Goal: Book appointment/travel/reservation

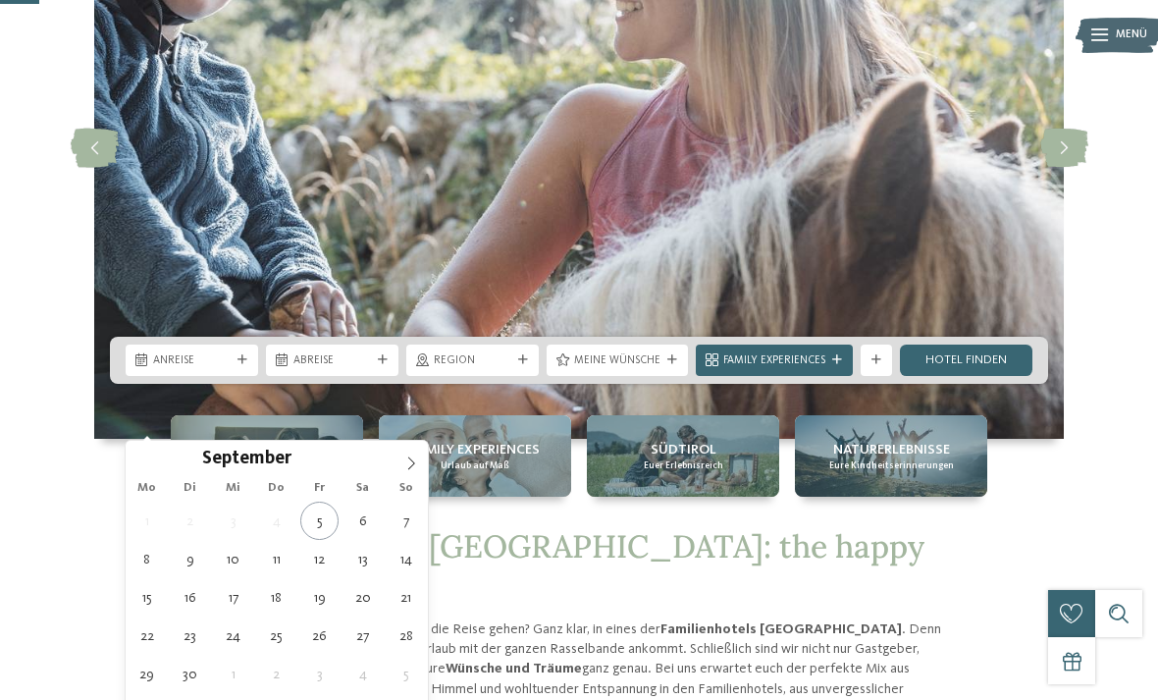
click at [388, 470] on div "September ****" at bounding box center [276, 457] width 227 height 33
click at [421, 458] on span at bounding box center [410, 457] width 33 height 33
click at [418, 466] on span at bounding box center [410, 457] width 33 height 33
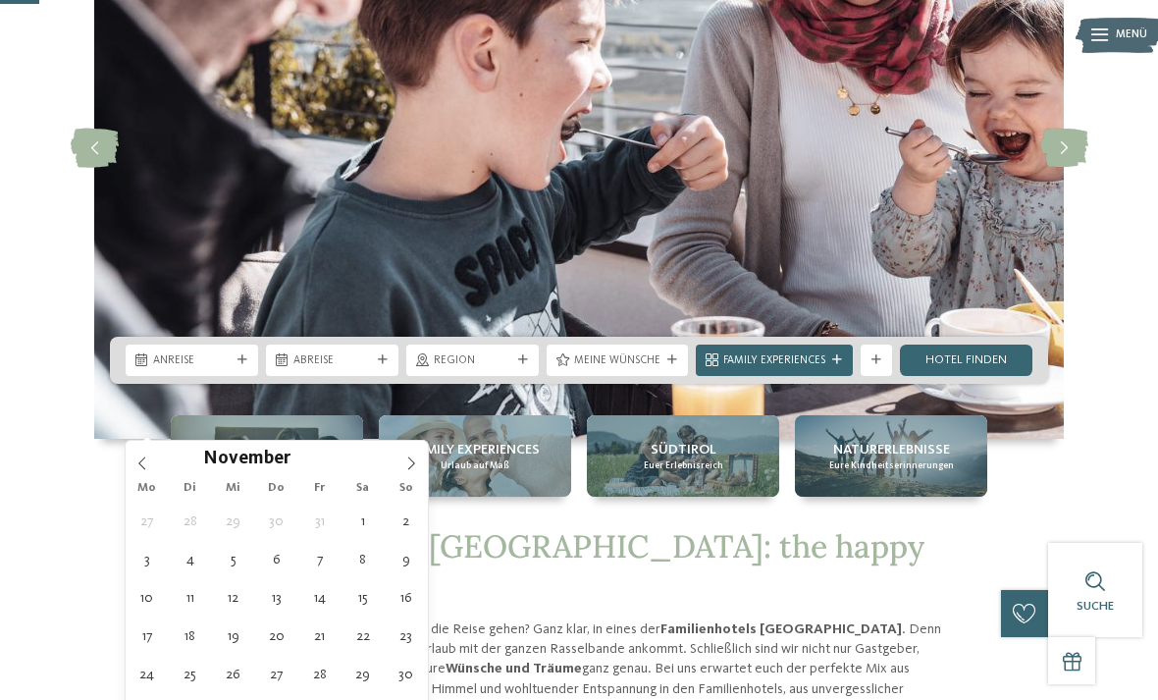
click at [417, 472] on span at bounding box center [410, 457] width 33 height 33
click at [416, 470] on icon at bounding box center [411, 463] width 14 height 14
type input "****"
click at [408, 469] on icon at bounding box center [411, 463] width 14 height 14
click at [406, 472] on span at bounding box center [410, 457] width 33 height 33
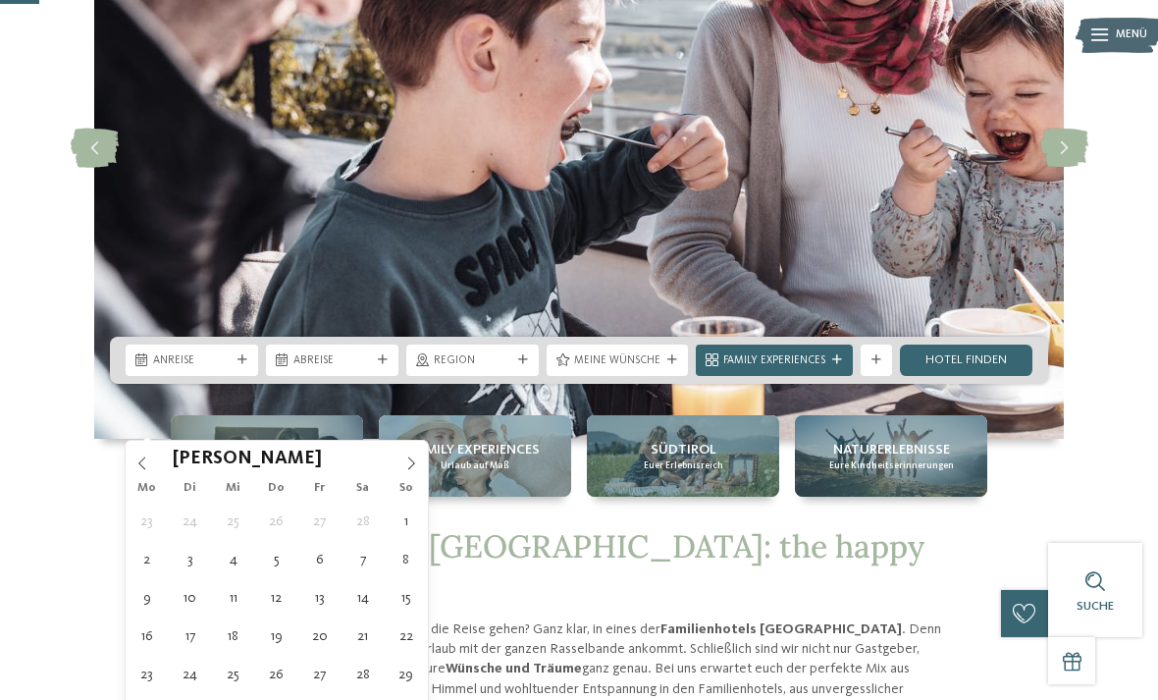
click at [408, 473] on span at bounding box center [410, 457] width 33 height 33
click at [410, 471] on span at bounding box center [410, 457] width 33 height 33
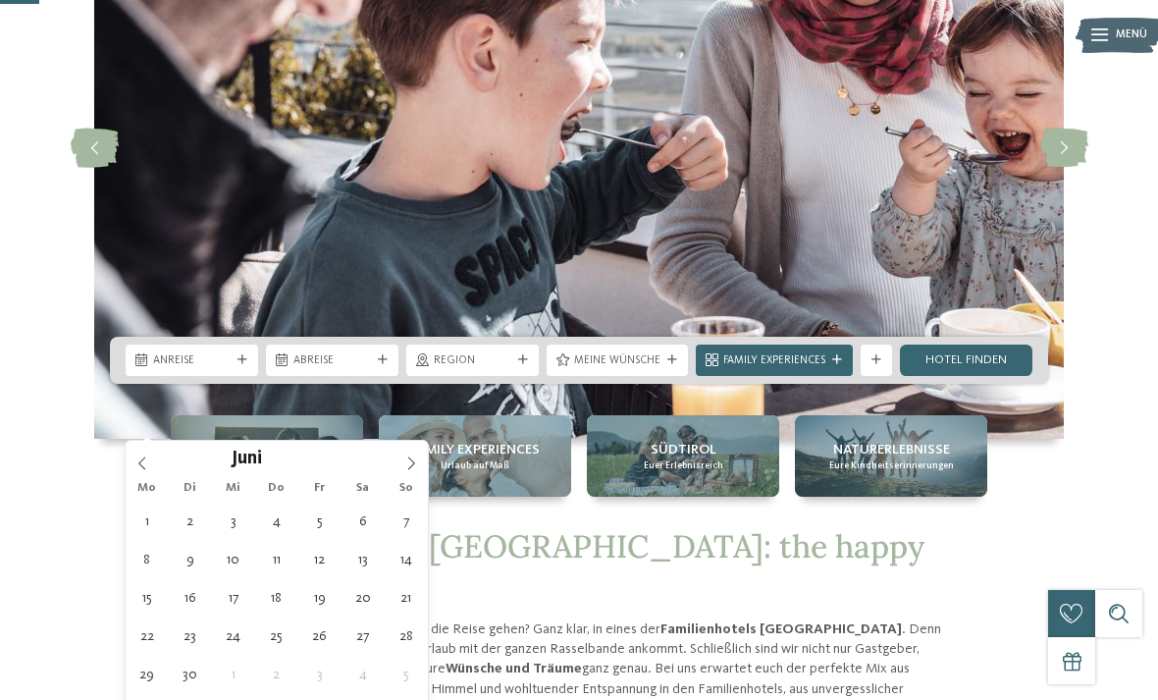
click at [407, 472] on span at bounding box center [410, 457] width 33 height 33
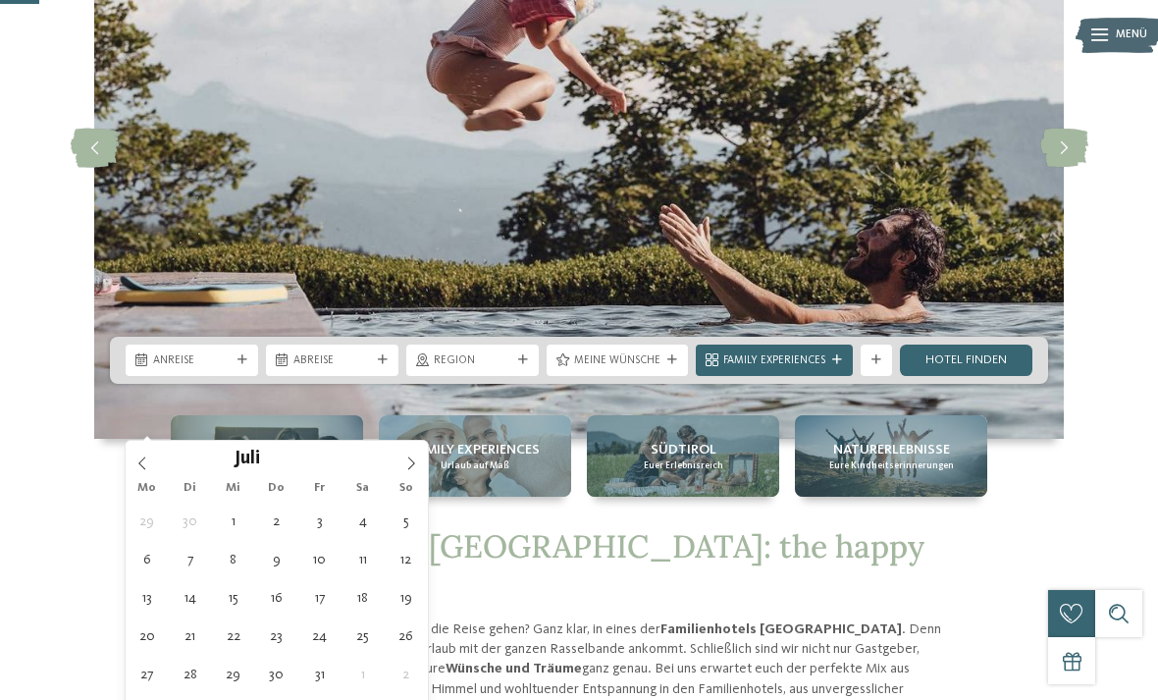
click at [418, 473] on span at bounding box center [410, 457] width 33 height 33
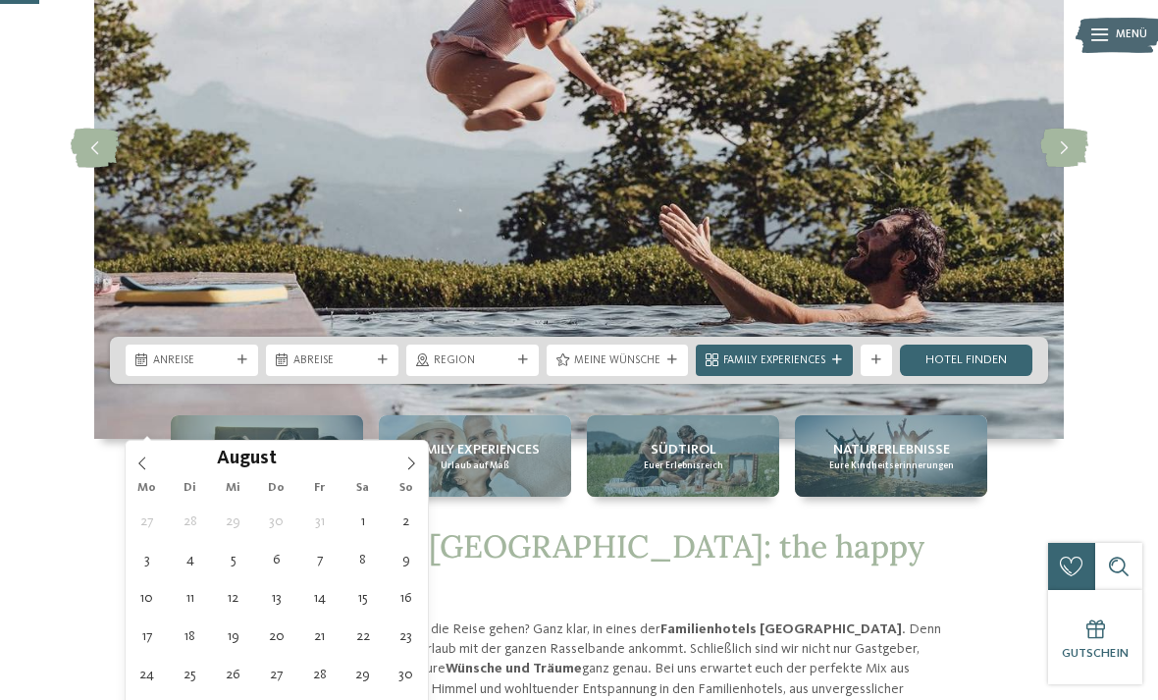
type div "[DATE]"
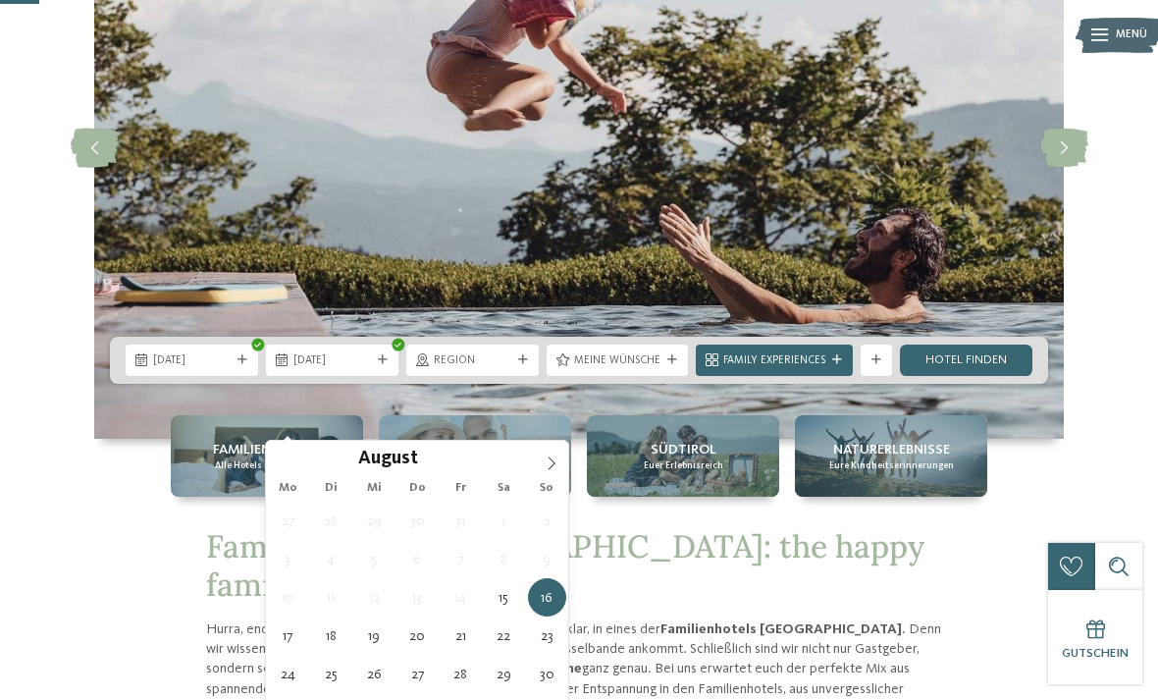
type input "****"
type div "[DATE]"
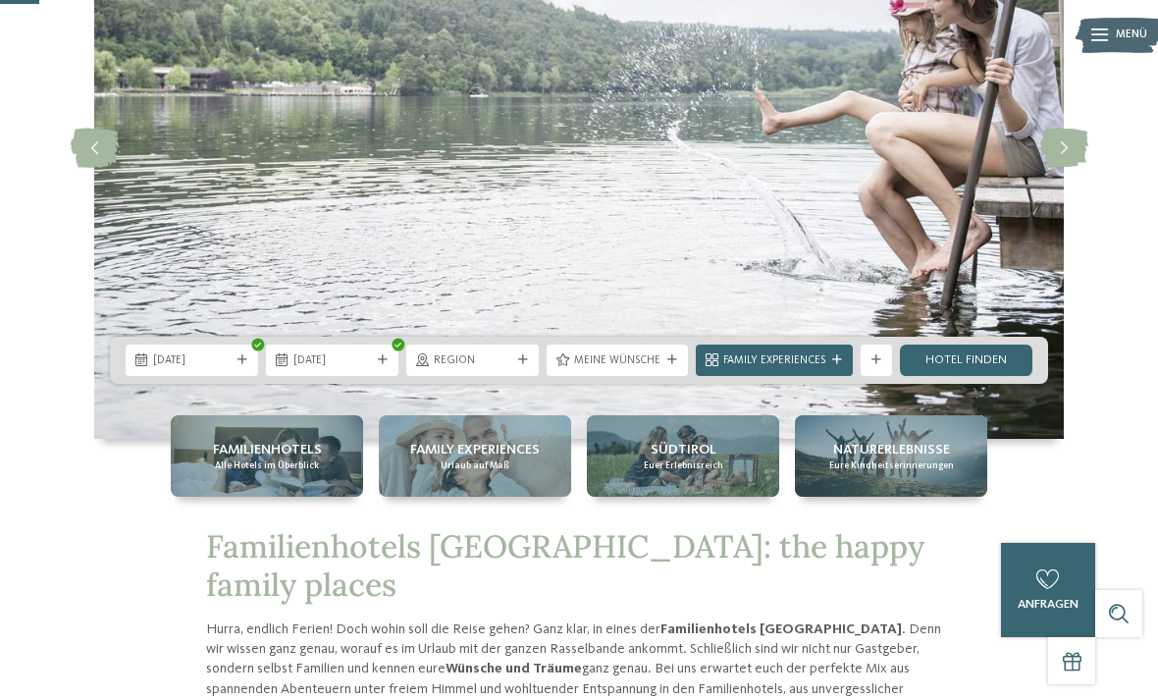
click at [513, 368] on div "Region" at bounding box center [472, 359] width 85 height 17
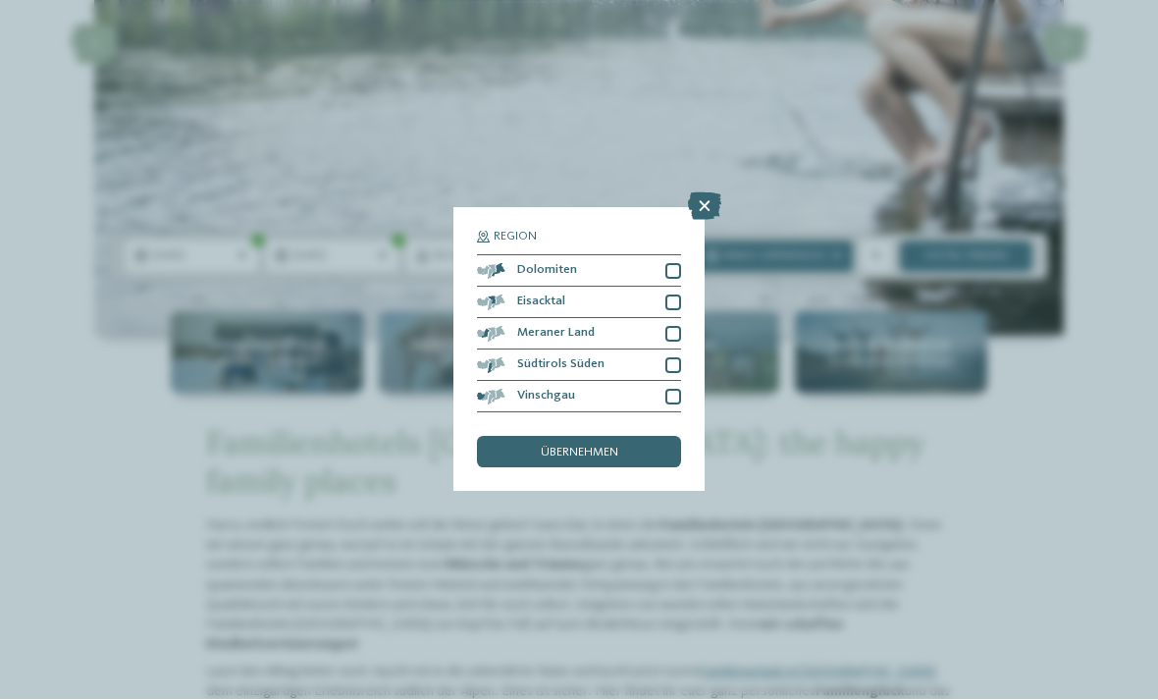
scroll to position [326, 0]
click at [629, 437] on div "übernehmen" at bounding box center [579, 452] width 204 height 31
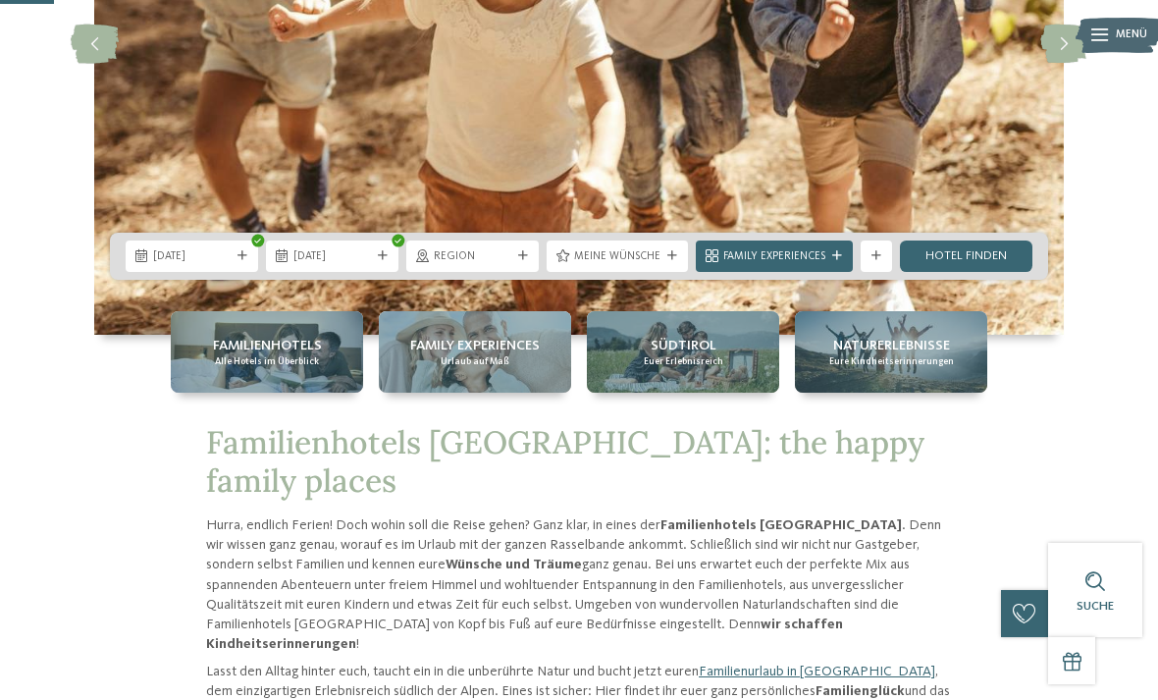
click at [651, 272] on div "Meine Wünsche" at bounding box center [617, 255] width 141 height 31
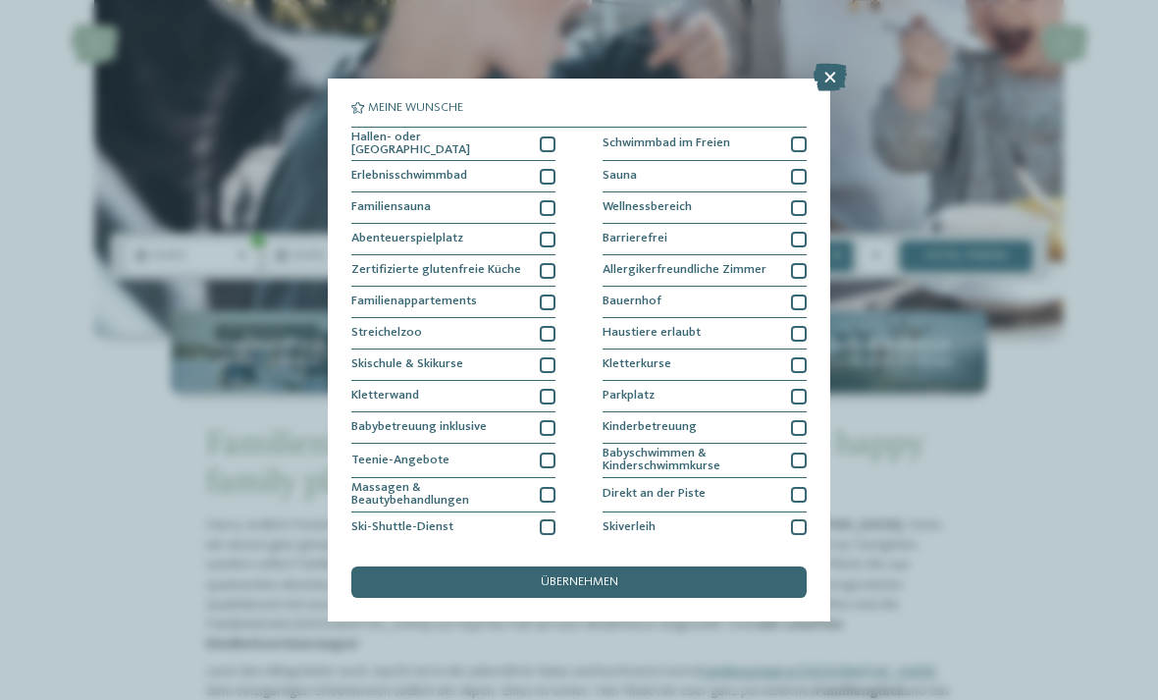
scroll to position [0, 0]
click at [554, 308] on div "Familienappartements" at bounding box center [453, 302] width 204 height 31
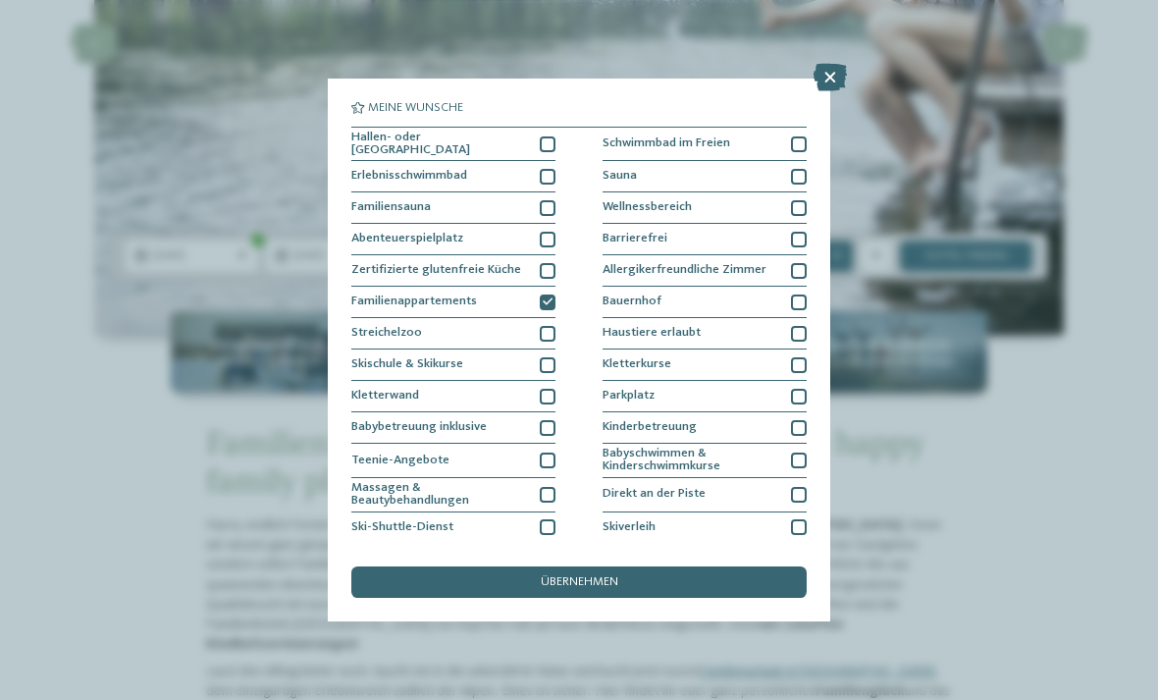
click at [543, 142] on div at bounding box center [548, 144] width 16 height 16
click at [553, 169] on div at bounding box center [548, 177] width 16 height 16
click at [797, 146] on div at bounding box center [799, 144] width 16 height 16
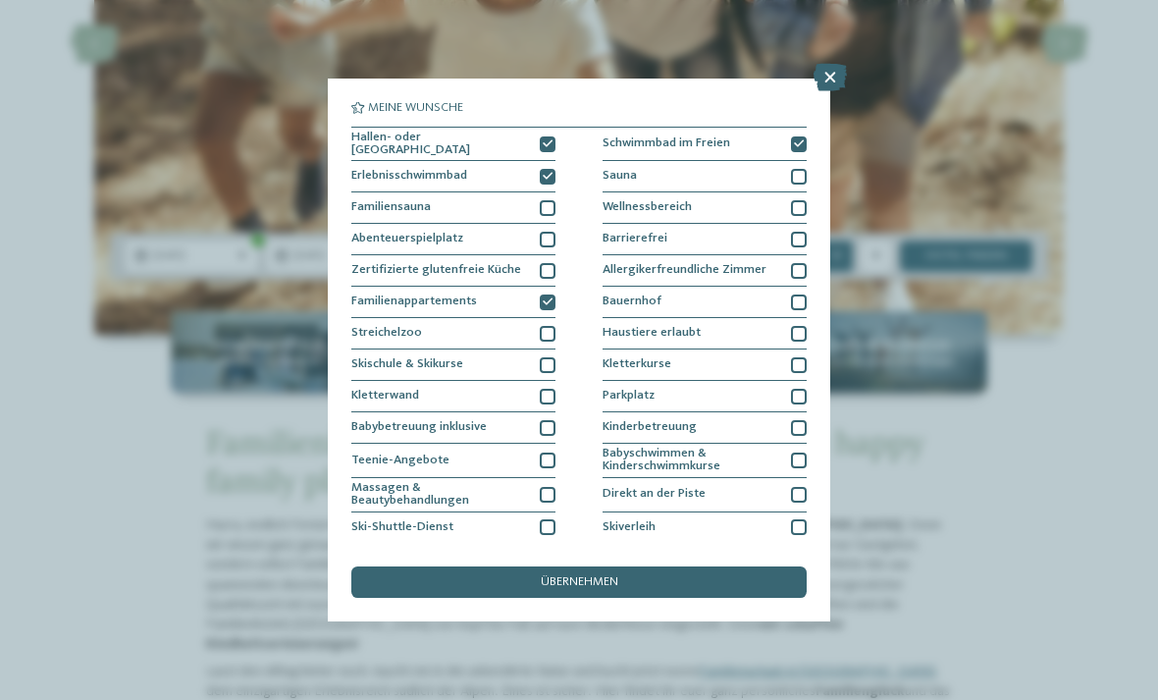
click at [551, 174] on icon at bounding box center [548, 177] width 10 height 10
click at [661, 566] on div "übernehmen" at bounding box center [578, 581] width 455 height 31
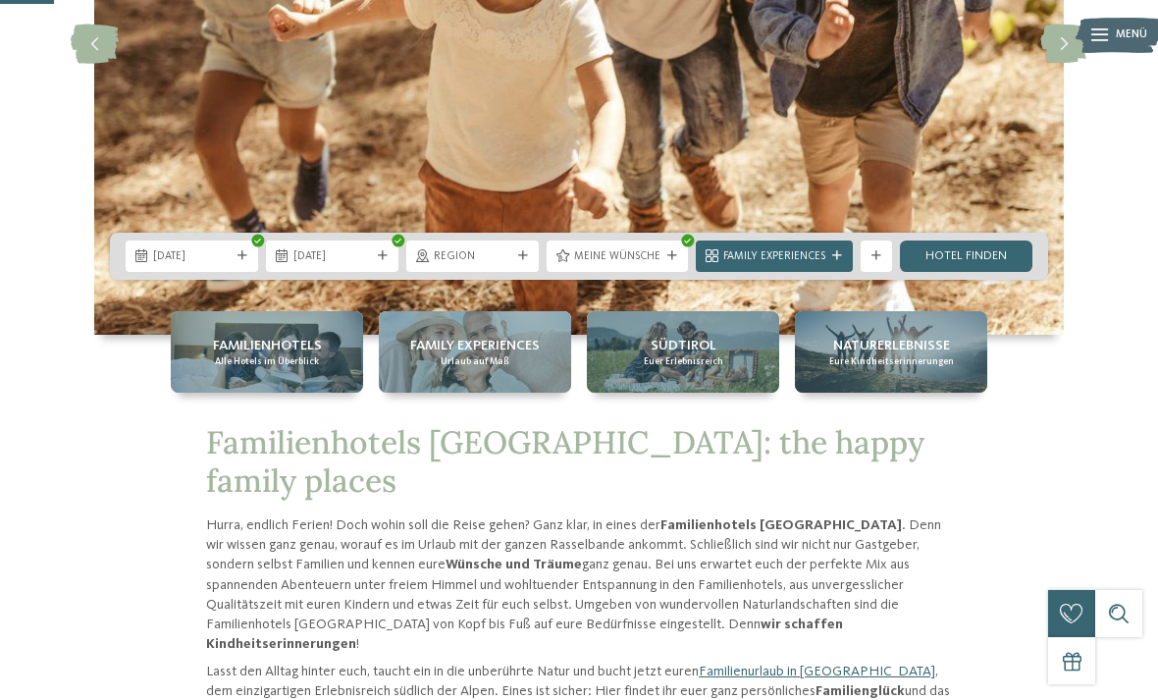
click at [989, 272] on link "Hotel finden" at bounding box center [966, 255] width 132 height 31
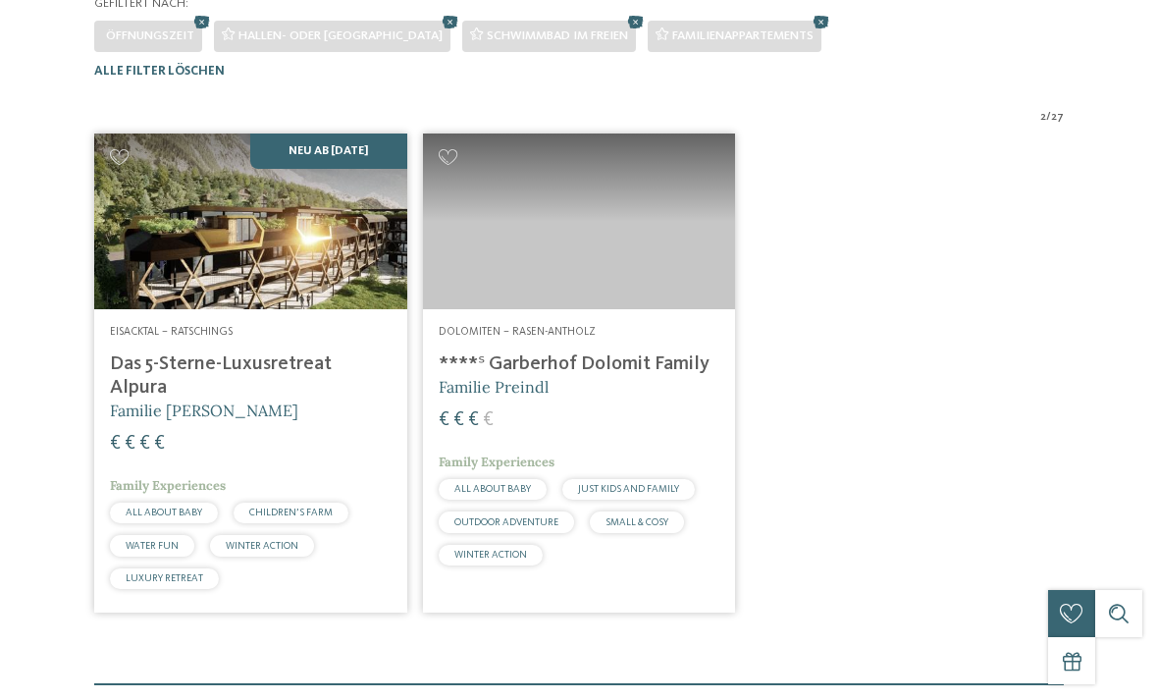
scroll to position [482, 0]
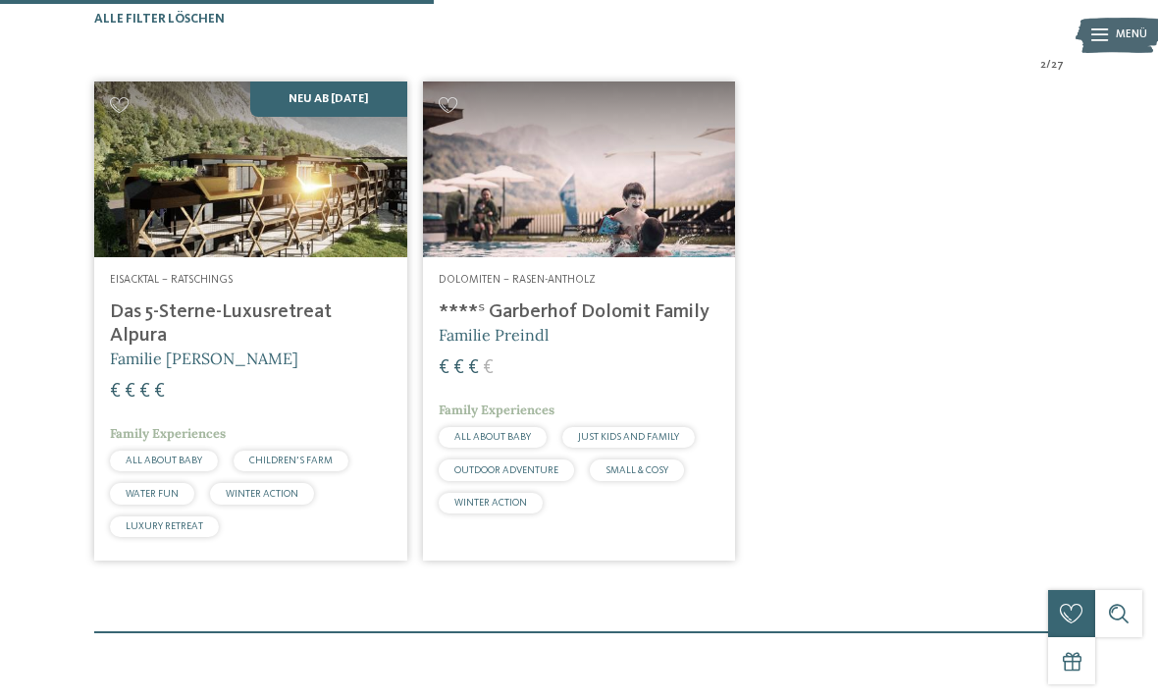
click at [670, 324] on h4 "****ˢ Garberhof Dolomit Family" at bounding box center [580, 312] width 282 height 24
click at [675, 324] on h4 "****ˢ Garberhof Dolomit Family" at bounding box center [580, 312] width 282 height 24
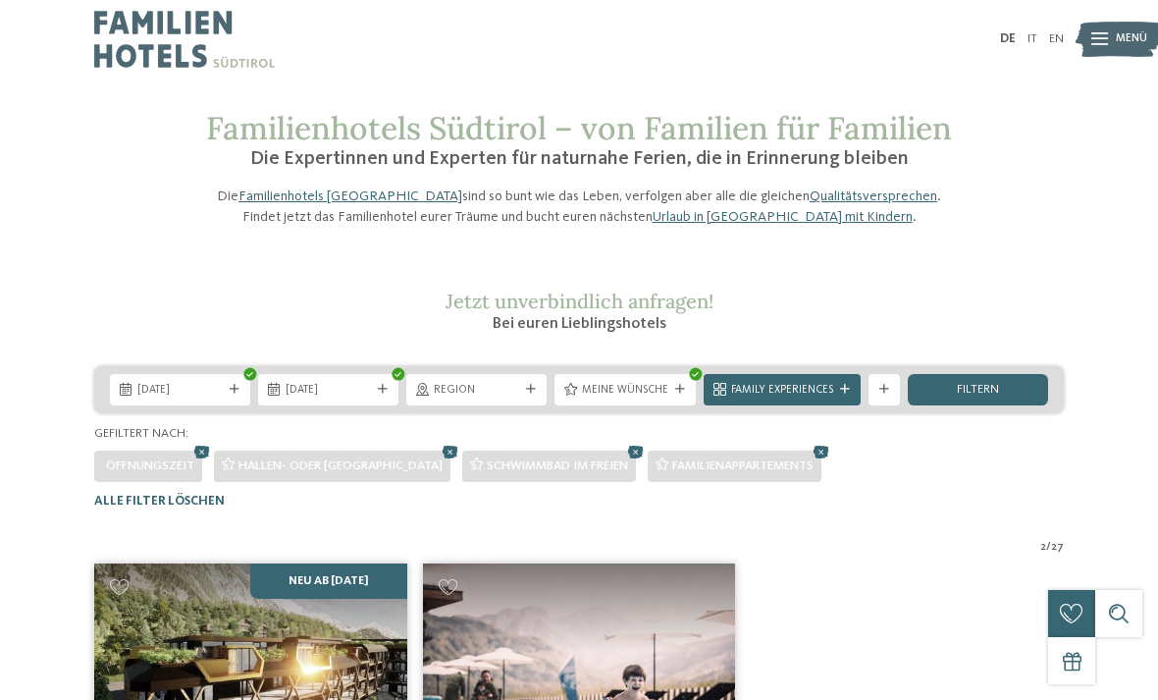
click at [669, 405] on div "Meine Wünsche" at bounding box center [624, 389] width 141 height 31
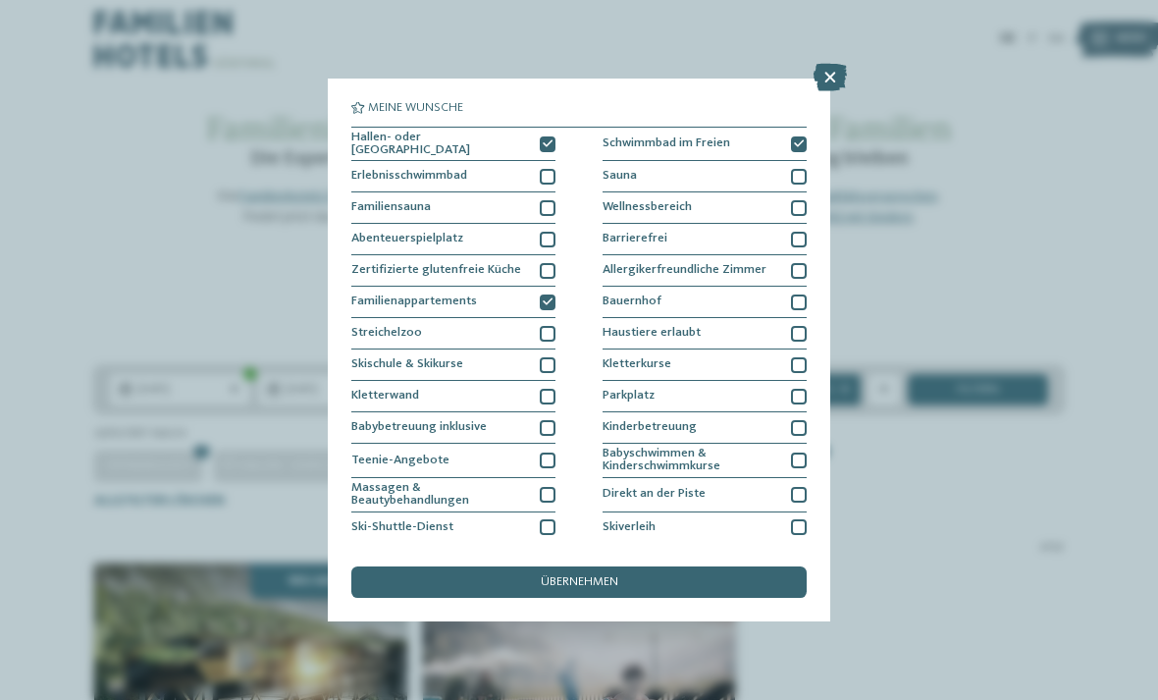
click at [548, 139] on icon at bounding box center [548, 144] width 10 height 10
click at [805, 147] on div at bounding box center [799, 144] width 16 height 16
click at [625, 566] on div "übernehmen" at bounding box center [578, 581] width 455 height 31
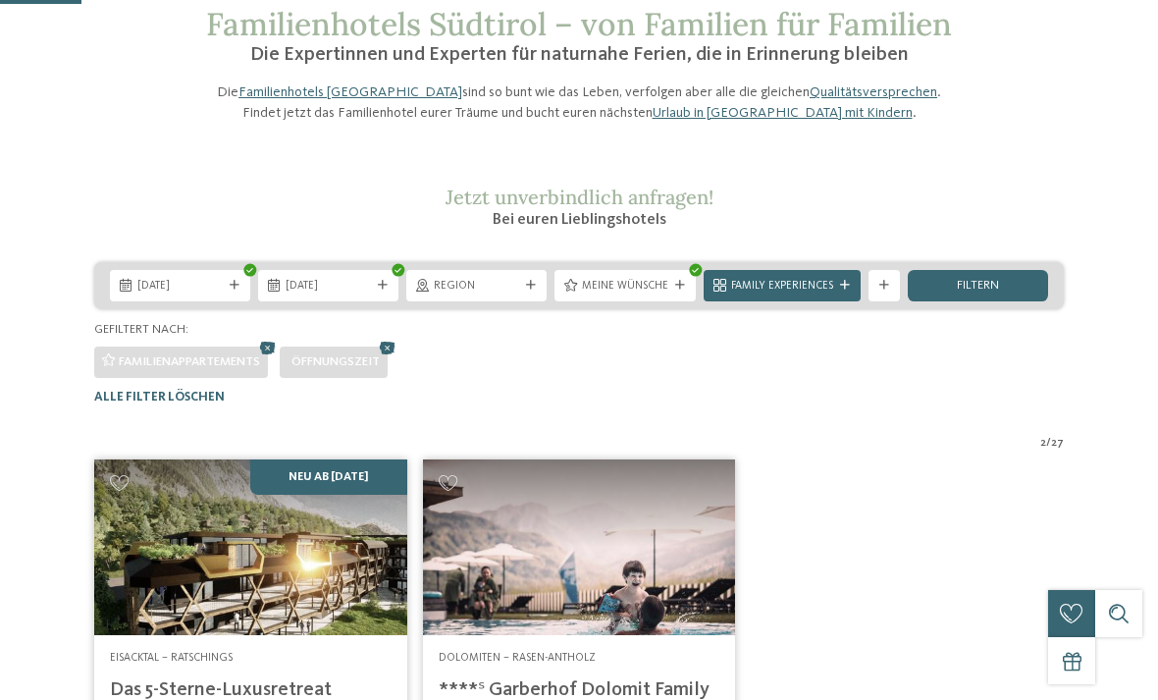
scroll to position [81, 0]
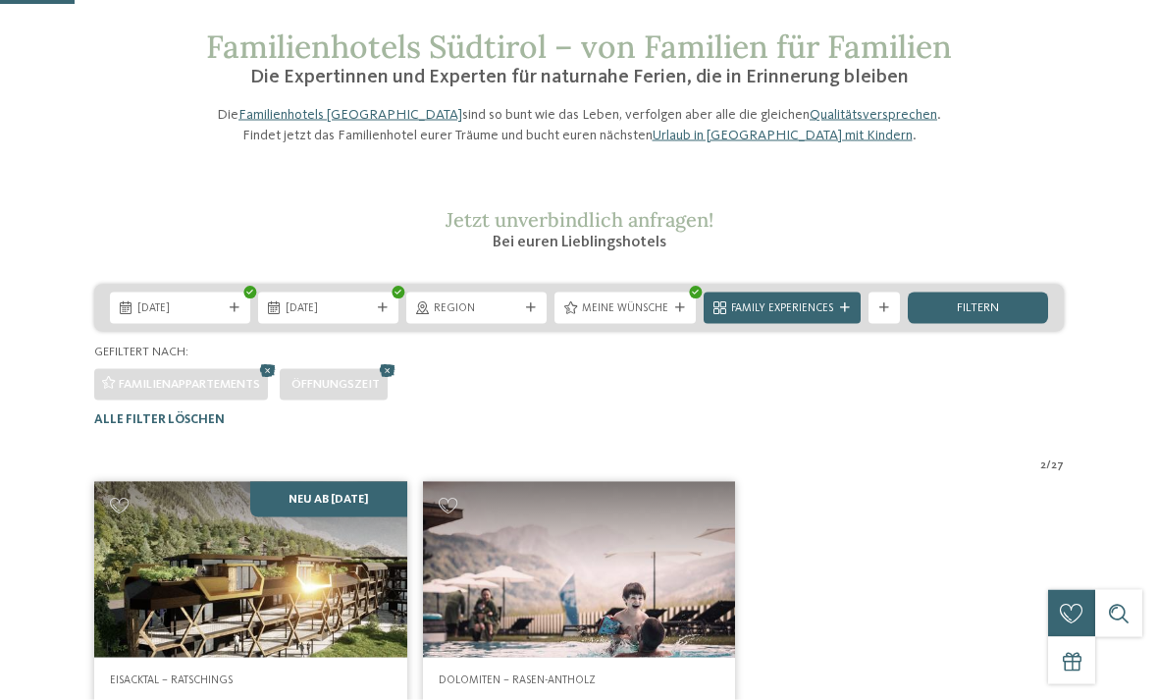
click at [656, 317] on span "Meine Wünsche" at bounding box center [625, 309] width 86 height 16
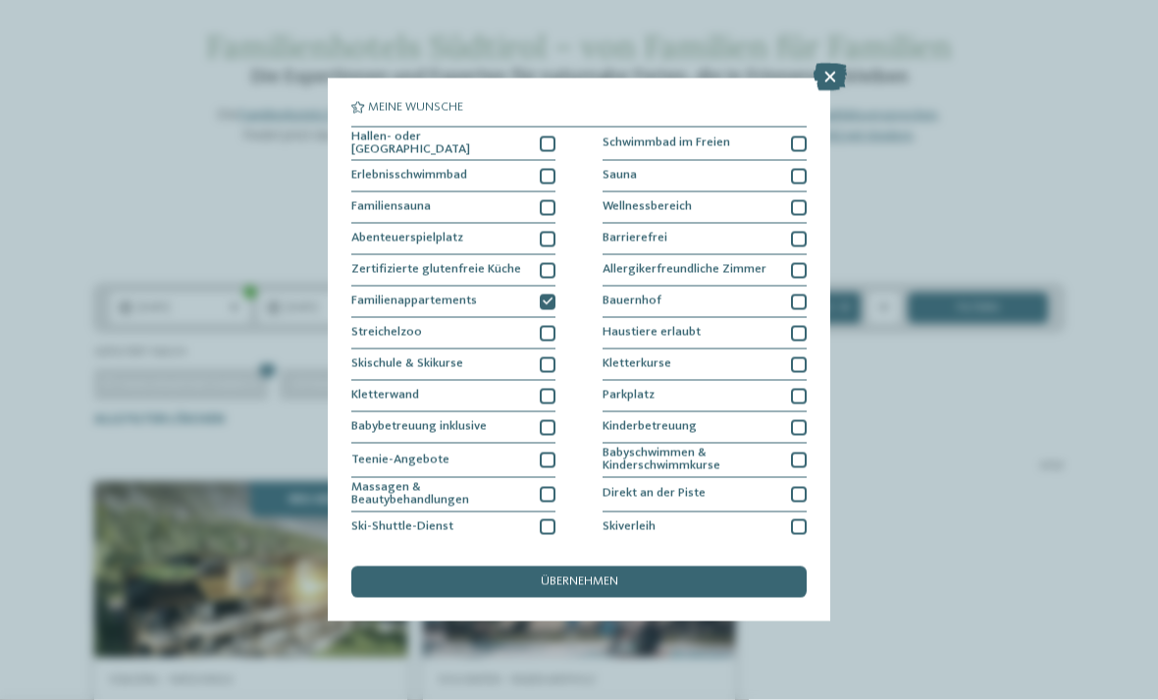
scroll to position [82, 0]
click at [547, 300] on icon at bounding box center [548, 302] width 10 height 10
click at [616, 566] on div "übernehmen" at bounding box center [578, 581] width 455 height 31
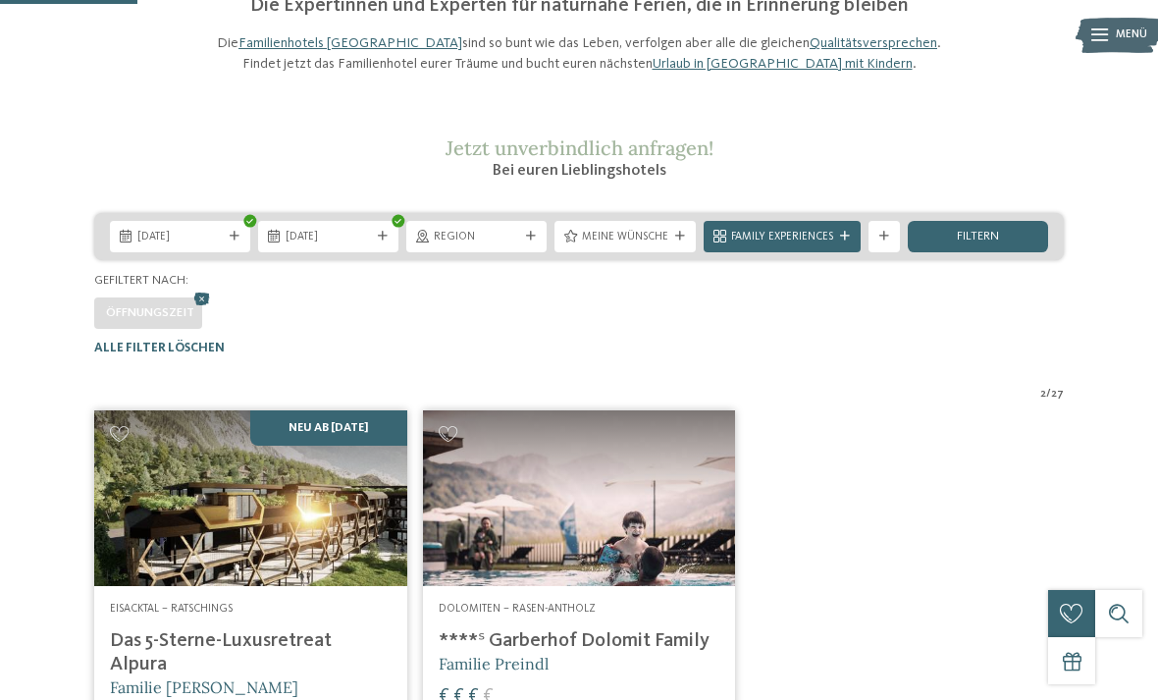
scroll to position [0, 0]
